Goal: Task Accomplishment & Management: Complete application form

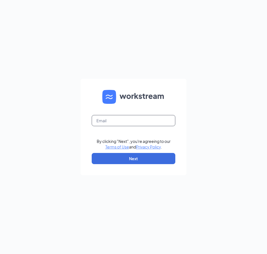
click at [137, 118] on input "text" at bounding box center [134, 120] width 84 height 11
type input "alicia.cfagpn@gmail.com"
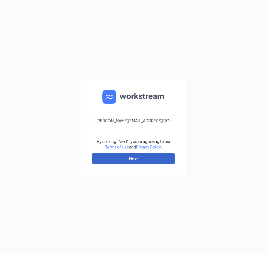
click at [139, 157] on button "Next" at bounding box center [134, 158] width 84 height 11
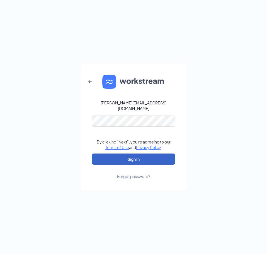
click at [136, 154] on button "Sign In" at bounding box center [134, 158] width 84 height 11
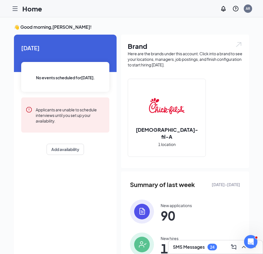
click at [14, 6] on icon "Hamburger" at bounding box center [15, 8] width 7 height 7
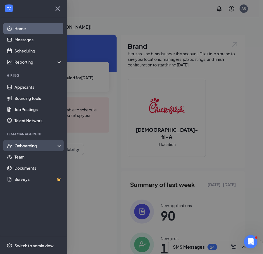
click at [40, 147] on div "Onboarding" at bounding box center [36, 146] width 43 height 6
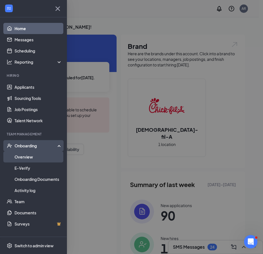
click at [35, 158] on link "Overview" at bounding box center [39, 156] width 48 height 11
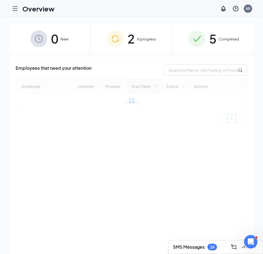
click at [149, 33] on div "2 In progress" at bounding box center [131, 38] width 79 height 29
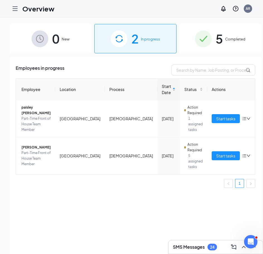
click at [216, 37] on span "5" at bounding box center [219, 38] width 7 height 19
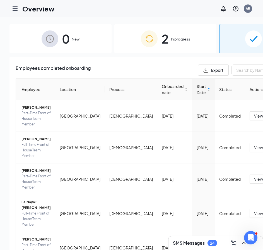
click at [16, 8] on icon "Hamburger" at bounding box center [15, 8] width 7 height 7
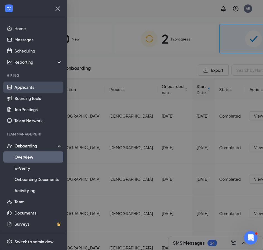
click at [24, 89] on link "Applicants" at bounding box center [39, 86] width 48 height 11
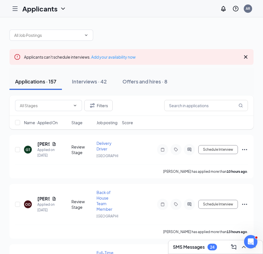
click at [16, 8] on icon "Hamburger" at bounding box center [15, 8] width 7 height 7
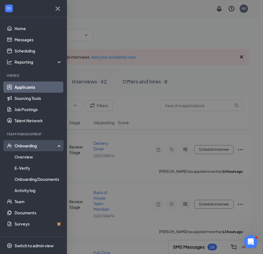
click at [46, 143] on div "Onboarding" at bounding box center [33, 145] width 67 height 11
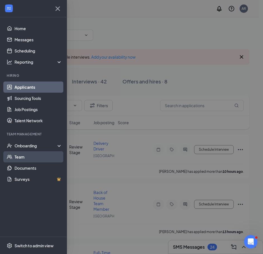
click at [21, 155] on link "Team" at bounding box center [39, 156] width 48 height 11
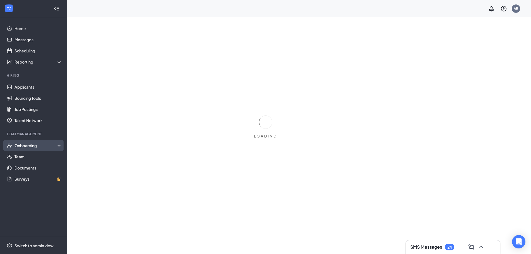
click at [56, 147] on div "Onboarding" at bounding box center [36, 146] width 43 height 6
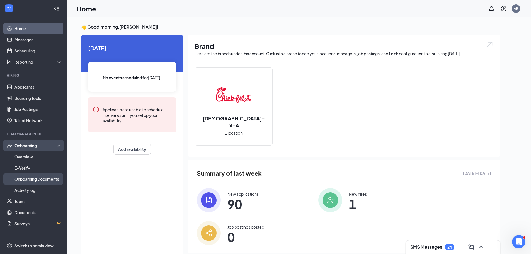
click at [29, 182] on link "Onboarding Documents" at bounding box center [39, 178] width 48 height 11
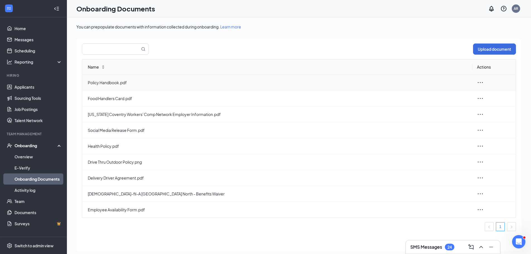
click at [132, 83] on span "Policy Handbook.pdf" at bounding box center [278, 82] width 380 height 6
click at [108, 83] on span "Policy Handbook.pdf" at bounding box center [278, 82] width 380 height 6
click at [485, 83] on div at bounding box center [494, 82] width 35 height 7
click at [482, 82] on icon "ellipsis" at bounding box center [480, 82] width 5 height 1
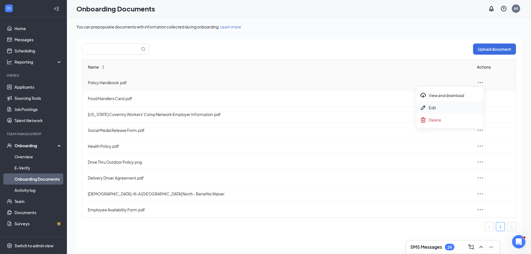
drag, startPoint x: 447, startPoint y: 106, endPoint x: 430, endPoint y: 107, distance: 16.8
click at [447, 106] on div "Edit" at bounding box center [450, 107] width 60 height 7
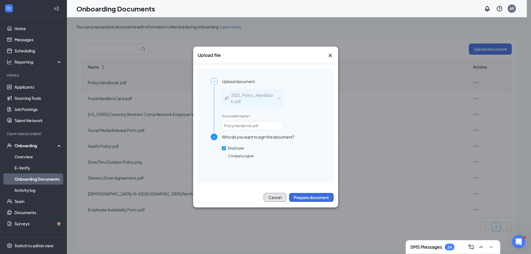
click at [280, 197] on button "Cancel" at bounding box center [275, 197] width 23 height 9
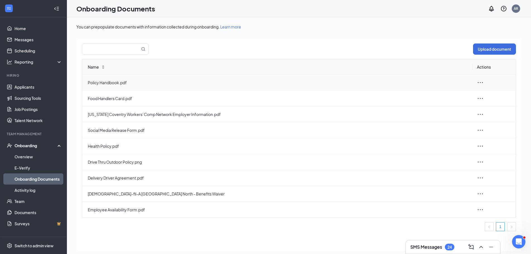
click at [187, 87] on td "Policy Handbook.pdf" at bounding box center [277, 83] width 390 height 16
click at [187, 86] on td "Policy Handbook.pdf" at bounding box center [277, 83] width 390 height 16
click at [480, 83] on icon "ellipsis" at bounding box center [480, 82] width 5 height 1
click at [481, 99] on icon "ellipsis" at bounding box center [480, 98] width 7 height 7
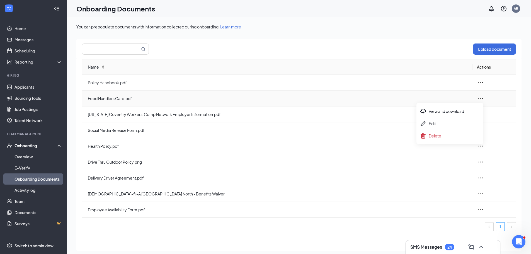
click at [479, 99] on icon "ellipsis" at bounding box center [480, 98] width 7 height 7
click at [433, 146] on span "Health Policy.pdf" at bounding box center [278, 146] width 380 height 6
click at [479, 145] on icon "ellipsis" at bounding box center [480, 146] width 7 height 7
click at [439, 169] on div "Edit" at bounding box center [450, 171] width 60 height 7
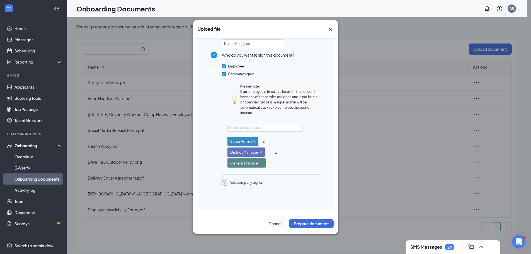
scroll to position [50, 0]
click at [278, 226] on button "Cancel" at bounding box center [275, 223] width 23 height 9
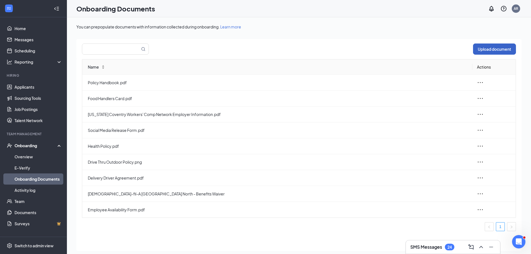
click at [502, 46] on button "Upload document" at bounding box center [494, 49] width 43 height 11
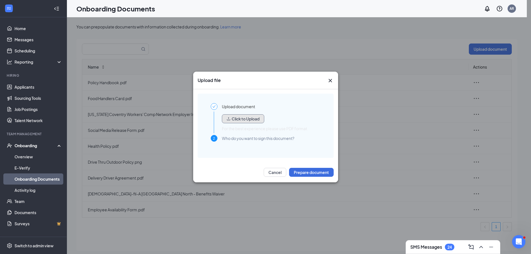
click at [264, 119] on button "Click to Upload" at bounding box center [243, 118] width 42 height 9
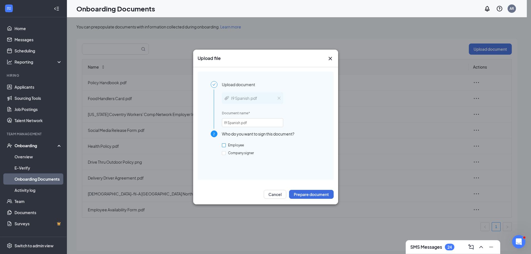
drag, startPoint x: 240, startPoint y: 144, endPoint x: 244, endPoint y: 154, distance: 10.1
click at [240, 144] on span "Employee" at bounding box center [236, 145] width 20 height 4
click at [226, 144] on input "Employee" at bounding box center [224, 145] width 4 height 4
checkbox input "true"
click at [244, 154] on span "Company signer" at bounding box center [241, 153] width 30 height 4
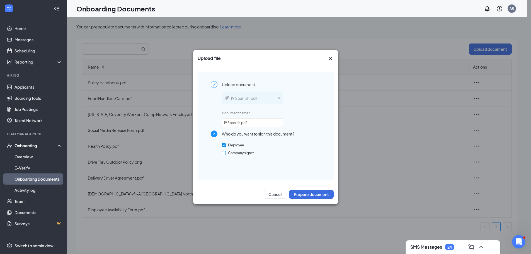
click at [226, 154] on input "Company signer" at bounding box center [224, 153] width 4 height 4
checkbox input "true"
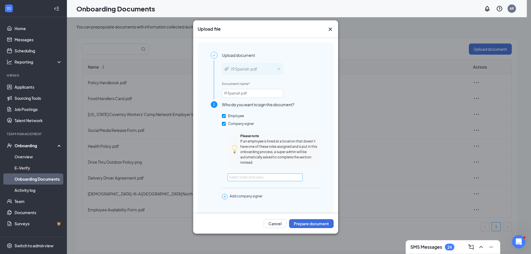
click at [287, 176] on div "Select roles and users" at bounding box center [263, 178] width 69 height 6
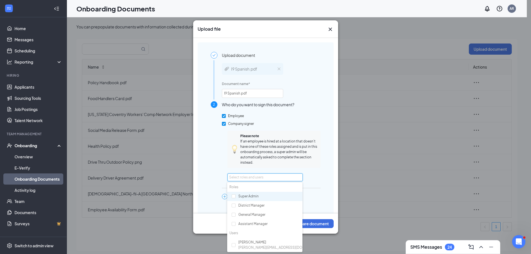
click at [258, 196] on div "Super Admin" at bounding box center [264, 196] width 75 height 9
checkbox input "true"
click at [255, 207] on div "District Manager" at bounding box center [264, 205] width 75 height 9
checkbox input "true"
click at [255, 214] on div "General Manager" at bounding box center [264, 214] width 75 height 9
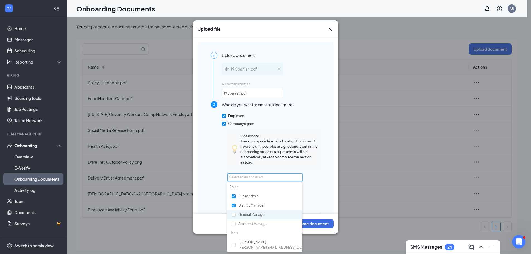
checkbox input "true"
click at [315, 200] on div "Super Admin or District Manager or General Manager" at bounding box center [274, 201] width 93 height 33
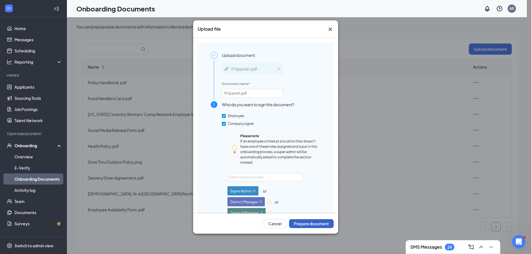
click at [314, 226] on button "Prepare document" at bounding box center [311, 223] width 45 height 9
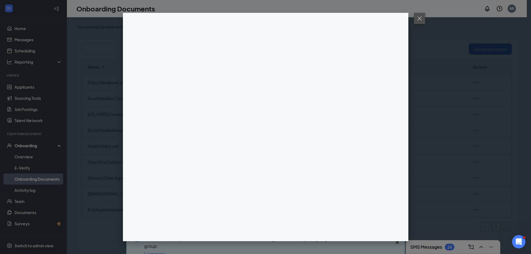
click at [421, 22] on button at bounding box center [419, 18] width 11 height 11
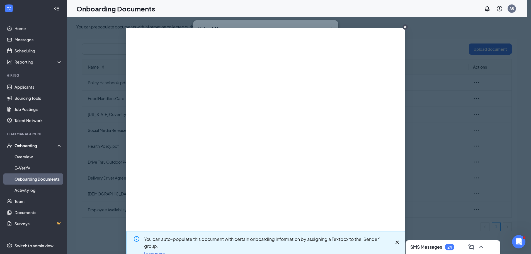
click at [403, 26] on circle "CloseIconInverted" at bounding box center [405, 26] width 5 height 5
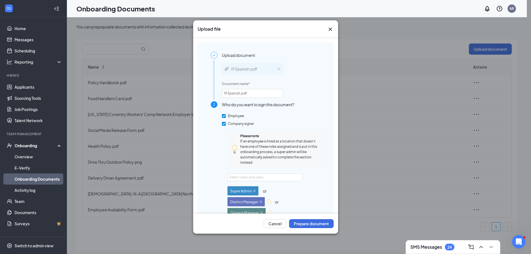
click at [423, 27] on div "Upload file Upload document I9 Spanish.pdf Document name * I9 Spanish.pdf 2 Who…" at bounding box center [265, 127] width 531 height 254
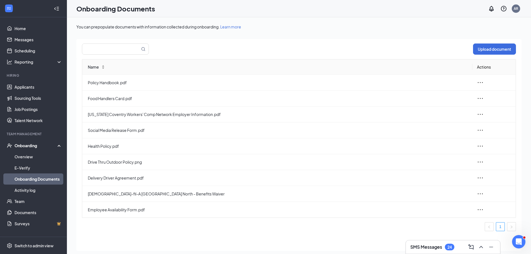
click at [351, 25] on div "You can prepopulate documents with information collected during onboarding. Lea…" at bounding box center [298, 27] width 445 height 6
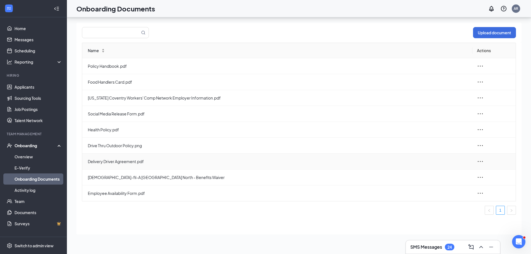
scroll to position [25, 0]
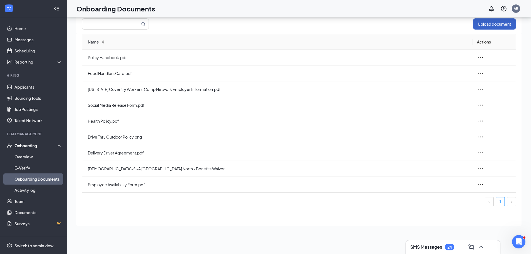
click at [496, 23] on button "Upload document" at bounding box center [494, 23] width 43 height 11
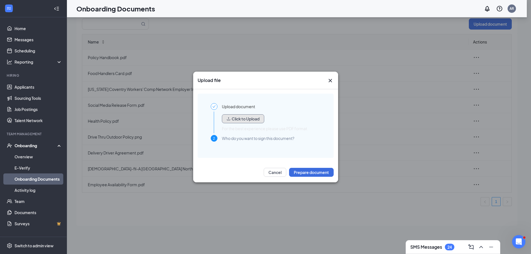
click at [243, 119] on button "Click to Upload" at bounding box center [243, 118] width 42 height 9
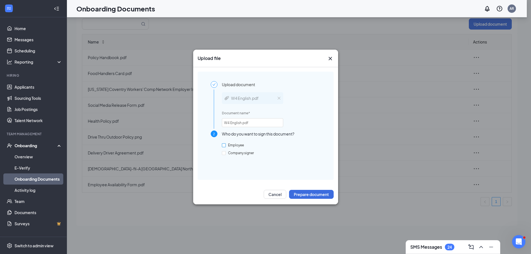
click at [243, 146] on span "Employee" at bounding box center [236, 145] width 20 height 4
click at [226, 146] on input "Employee" at bounding box center [224, 145] width 4 height 4
checkbox input "true"
click at [247, 155] on span "Company signer" at bounding box center [241, 153] width 30 height 4
click at [226, 155] on input "Company signer" at bounding box center [224, 153] width 4 height 4
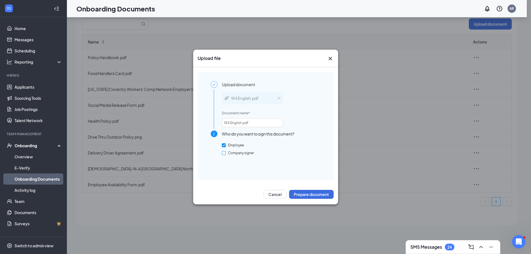
checkbox input "true"
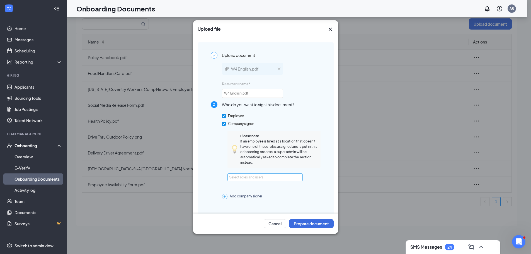
click at [253, 177] on div "Select roles and users" at bounding box center [263, 178] width 69 height 6
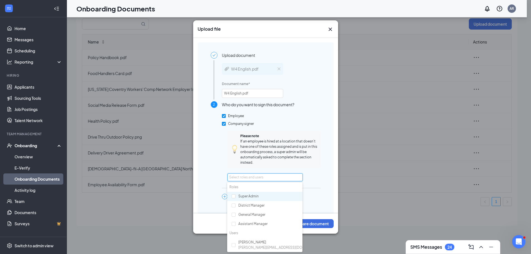
click at [255, 201] on div "Super Admin" at bounding box center [264, 196] width 75 height 9
checkbox input "true"
click at [255, 205] on div "District Manager" at bounding box center [264, 205] width 75 height 9
checkbox input "true"
click at [256, 215] on div "General Manager" at bounding box center [264, 214] width 75 height 9
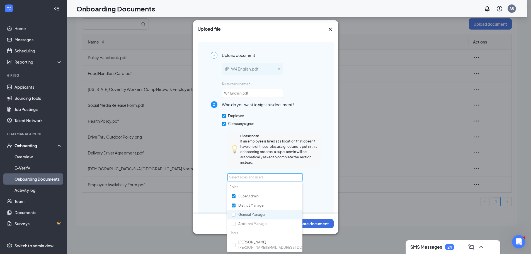
checkbox input "true"
drag, startPoint x: 323, startPoint y: 208, endPoint x: 317, endPoint y: 222, distance: 14.9
click at [323, 208] on div "Upload document W4 English.pdf Document name * W4 English.pdf 2 Who do you want…" at bounding box center [266, 150] width 136 height 217
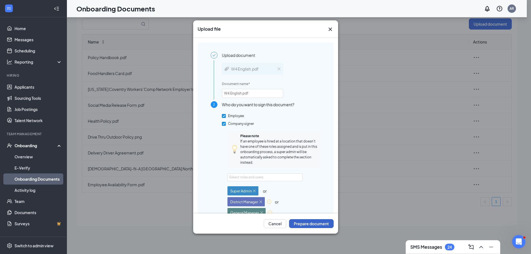
click at [317, 224] on button "Prepare document" at bounding box center [311, 223] width 45 height 9
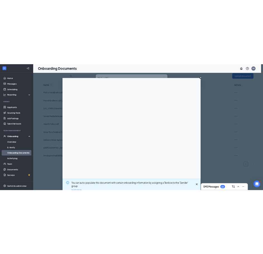
scroll to position [0, 0]
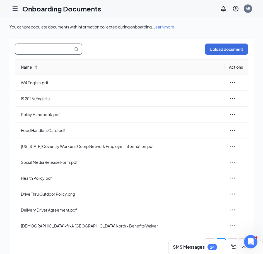
click at [50, 52] on input "text" at bounding box center [40, 49] width 51 height 11
click at [14, 9] on icon "Hamburger" at bounding box center [15, 8] width 7 height 7
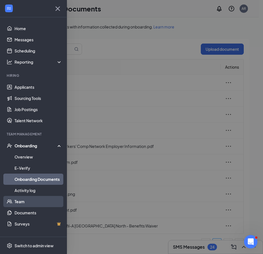
click at [38, 199] on link "Team" at bounding box center [39, 201] width 48 height 11
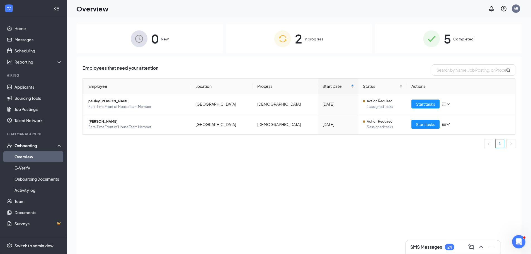
click at [492, 36] on div "5 Completed" at bounding box center [448, 38] width 147 height 29
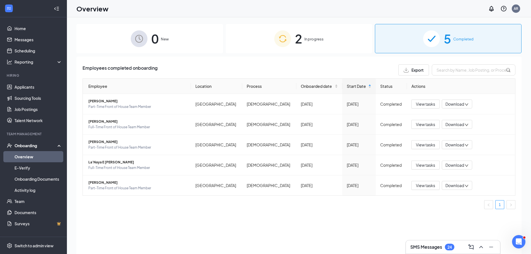
drag, startPoint x: 312, startPoint y: 47, endPoint x: 164, endPoint y: 48, distance: 147.8
click at [312, 47] on div "2 In progress" at bounding box center [299, 38] width 147 height 29
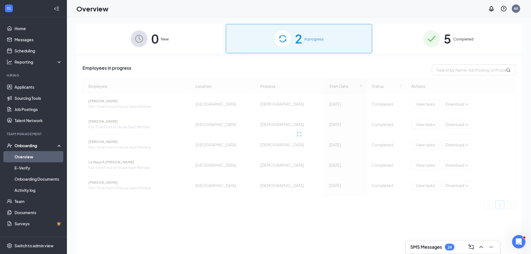
click at [111, 50] on div "0 New" at bounding box center [149, 38] width 147 height 29
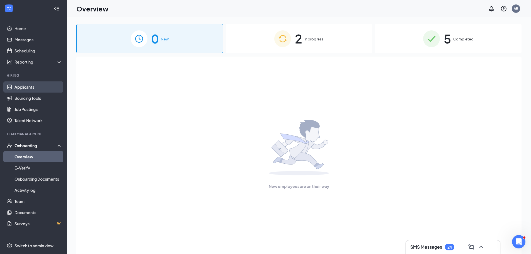
click at [39, 85] on link "Applicants" at bounding box center [39, 86] width 48 height 11
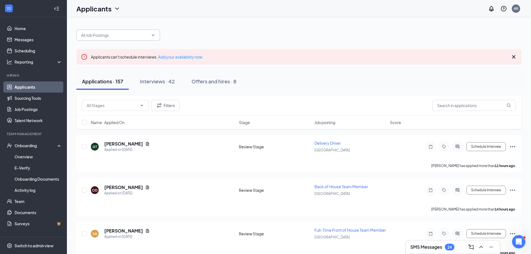
click at [140, 40] on span at bounding box center [118, 35] width 84 height 11
click at [157, 33] on span at bounding box center [118, 35] width 84 height 11
click at [149, 37] on span at bounding box center [118, 35] width 84 height 11
click at [151, 35] on icon "ChevronDown" at bounding box center [153, 35] width 4 height 4
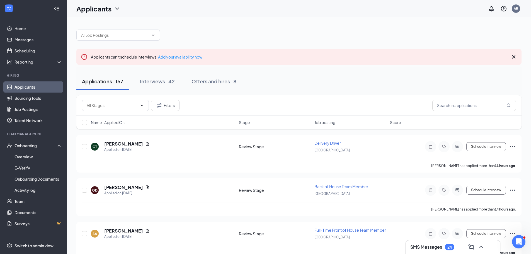
click at [196, 32] on div at bounding box center [298, 32] width 445 height 17
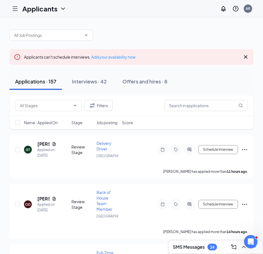
drag, startPoint x: 151, startPoint y: 96, endPoint x: 202, endPoint y: 67, distance: 58.4
click at [151, 96] on div "Filters" at bounding box center [131, 105] width 244 height 20
click at [245, 57] on icon "Cross" at bounding box center [245, 56] width 3 height 3
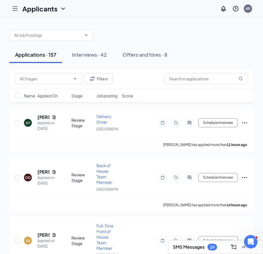
click at [243, 65] on div "Applications · 157 Interviews · 42 Offers and hires · 8" at bounding box center [131, 55] width 244 height 28
click at [74, 35] on input "text" at bounding box center [47, 35] width 67 height 6
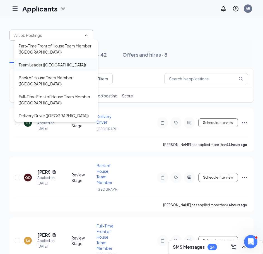
click at [58, 66] on div "Team Leader (Grand Parkway North)" at bounding box center [52, 65] width 67 height 6
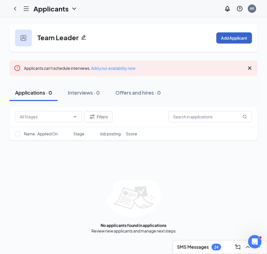
click at [224, 42] on button "Add Applicant" at bounding box center [234, 37] width 36 height 11
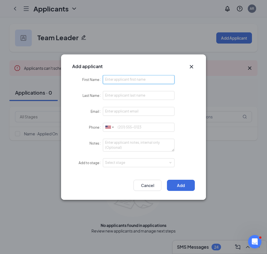
click at [158, 77] on input "First Name" at bounding box center [139, 79] width 72 height 9
click at [154, 182] on button "Cancel" at bounding box center [148, 185] width 28 height 11
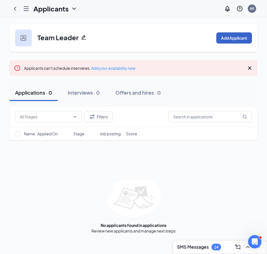
click at [222, 35] on button "Add Applicant" at bounding box center [234, 37] width 36 height 11
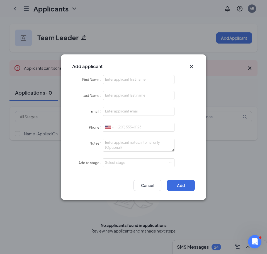
click at [192, 63] on icon "Cross" at bounding box center [191, 66] width 7 height 7
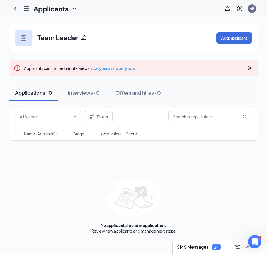
click at [222, 35] on div "Add applicant First Name Last Name Email Phone United States + 1 United Kingdom…" at bounding box center [222, 35] width 0 height 0
click at [28, 8] on icon "Hamburger" at bounding box center [26, 9] width 4 height 4
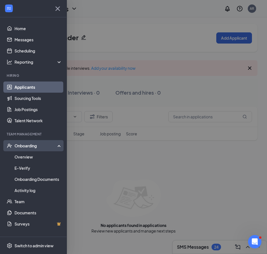
click at [56, 145] on div "Onboarding" at bounding box center [36, 146] width 43 height 6
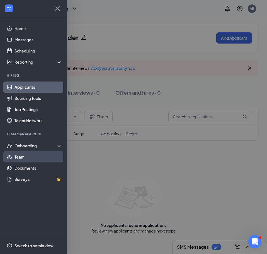
click at [33, 160] on link "Team" at bounding box center [39, 156] width 48 height 11
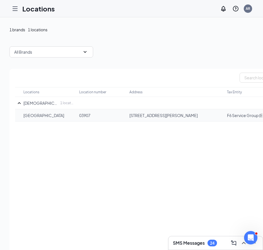
drag, startPoint x: 24, startPoint y: 115, endPoint x: 64, endPoint y: 115, distance: 40.2
click at [64, 115] on p "[GEOGRAPHIC_DATA]" at bounding box center [48, 115] width 50 height 6
copy p "[GEOGRAPHIC_DATA]"
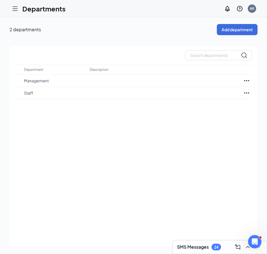
click at [14, 7] on icon "Hamburger" at bounding box center [15, 9] width 4 height 4
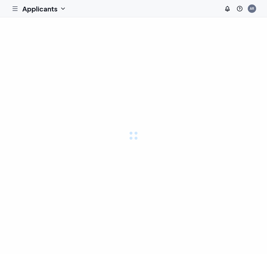
click at [15, 8] on icon "Hamburger" at bounding box center [15, 8] width 7 height 7
